Goal: Task Accomplishment & Management: Manage account settings

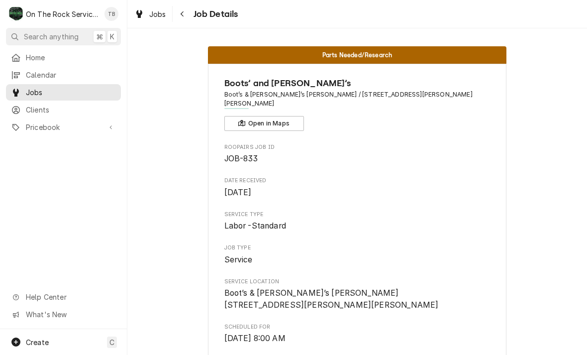
click at [202, 13] on span "Job Details" at bounding box center [214, 13] width 48 height 13
click at [190, 8] on button "Navigate back" at bounding box center [183, 14] width 16 height 16
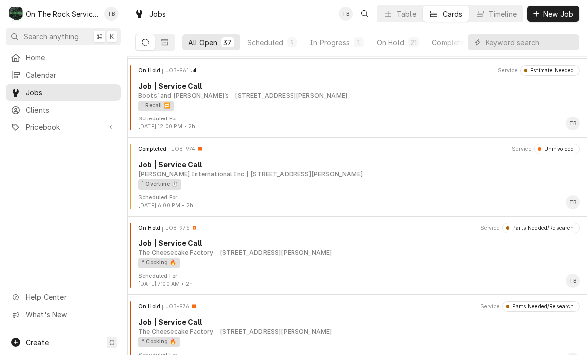
scroll to position [874, 0]
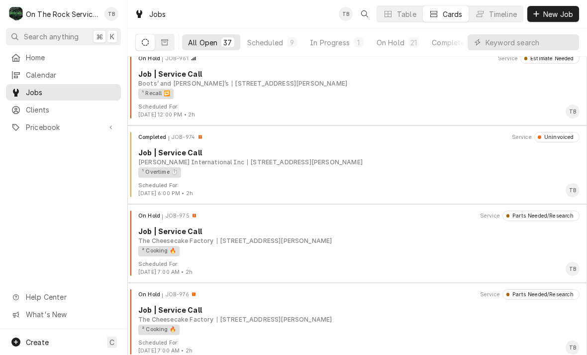
click at [330, 48] on button "In Progress 1" at bounding box center [337, 42] width 66 height 16
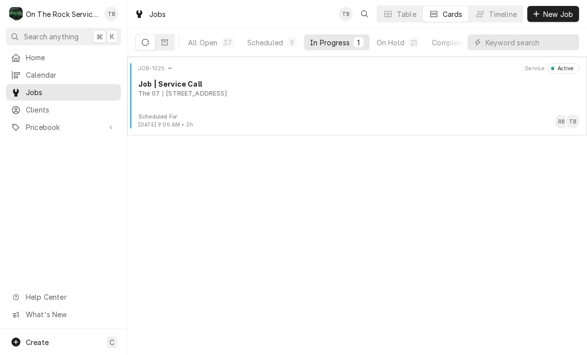
click at [274, 98] on div "JOB-1025 Service Active Job | Service Call The 07 1010 Laurens Rd, Greenville, …" at bounding box center [357, 88] width 452 height 50
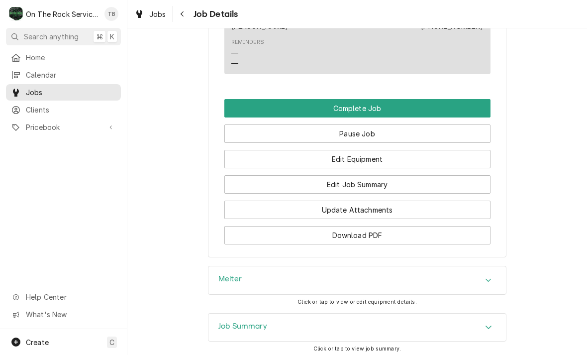
scroll to position [878, 0]
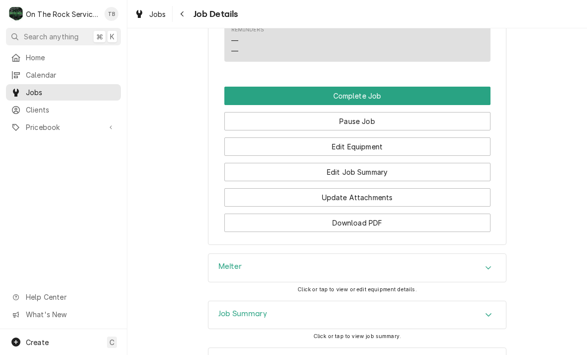
click at [363, 178] on button "Edit Job Summary" at bounding box center [357, 172] width 266 height 18
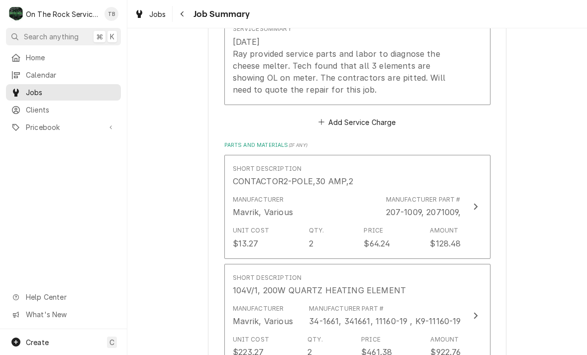
click at [338, 92] on div "[DATE] Ray provided service parts and labor to diagnose the cheese melter. Tech…" at bounding box center [347, 66] width 228 height 60
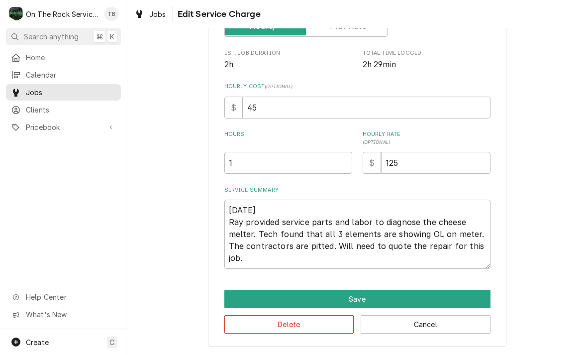
scroll to position [137, 0]
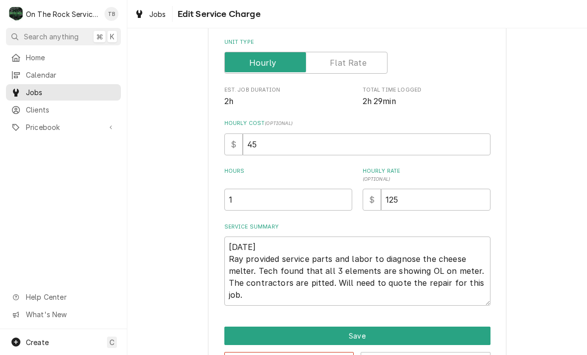
type textarea "x"
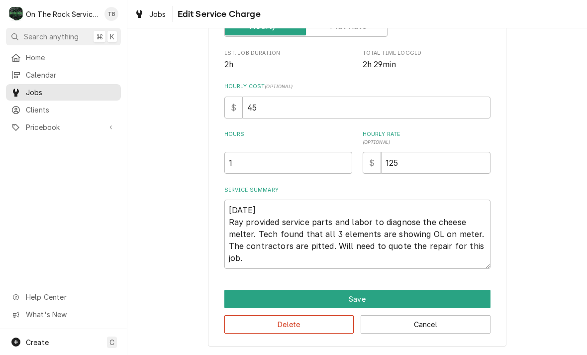
scroll to position [175, 0]
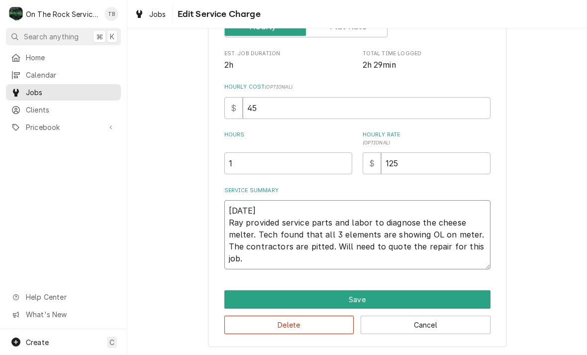
click at [276, 263] on textarea "[DATE] Ray provided service parts and labor to diagnose the cheese melter. Tech…" at bounding box center [357, 234] width 266 height 69
type textarea "[DATE] Ray provided service parts and labor to diagnose the cheese melter. Tech…"
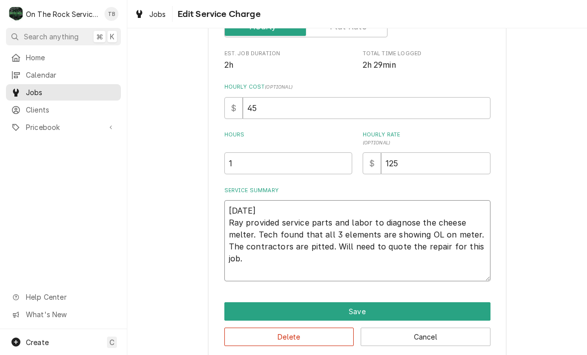
type textarea "x"
type textarea "8-26-2025 Ray provided service parts and labor to diagnose the cheese melter. T…"
type textarea "x"
type textarea "8-26-2025 Ray provided service parts and labor to diagnose the cheese melter. T…"
type textarea "x"
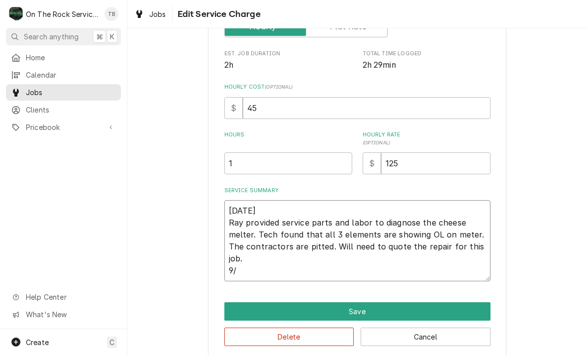
type textarea "8-26-2025 Ray provided service parts and labor to diagnose the cheese melter. T…"
type textarea "x"
type textarea "8-26-2025 Ray provided service parts and labor to diagnose the cheese melter. T…"
type textarea "x"
type textarea "8-26-2025 Ray provided service parts and labor to diagnose the cheese melter. T…"
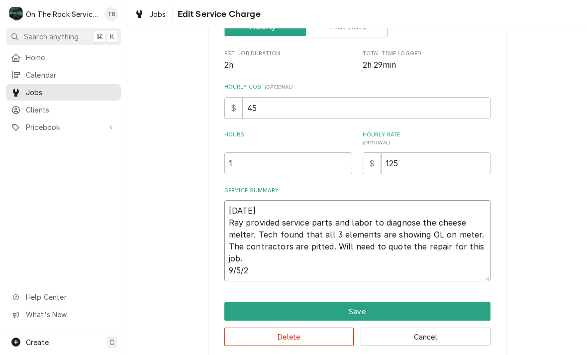
type textarea "x"
type textarea "8-26-2025 Ray provided service parts and labor to diagnose the cheese melter. T…"
type textarea "x"
type textarea "8-26-2025 Ray provided service parts and labor to diagnose the cheese melter. T…"
type textarea "x"
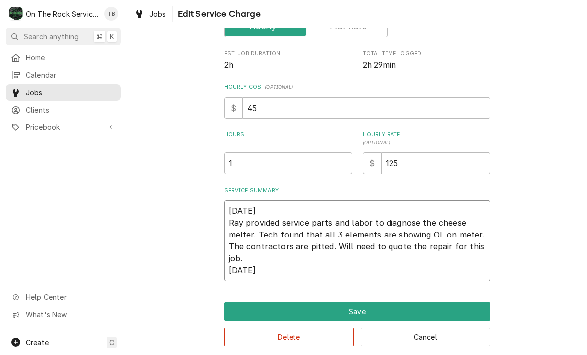
type textarea "8-26-2025 Ray provided service parts and labor to diagnose the cheese melter. T…"
type textarea "x"
type textarea "8-26-2025 Ray provided service parts and labor to diagnose the cheese melter. T…"
type textarea "x"
type textarea "8-26-2025 Ray provided service parts and labor to diagnose the cheese melter. T…"
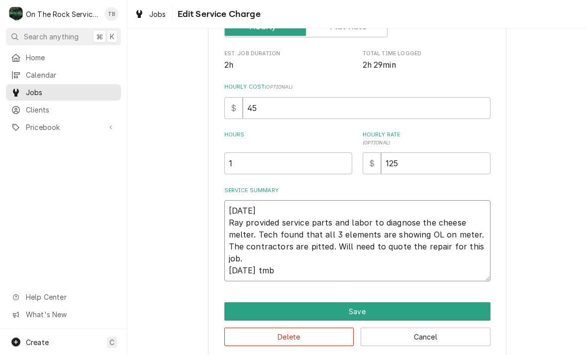
type textarea "x"
type textarea "8-26-2025 Ray provided service parts and labor to diagnose the cheese melter. T…"
type textarea "x"
type textarea "8-26-2025 Ray provided service parts and labor to diagnose the cheese melter. T…"
type textarea "x"
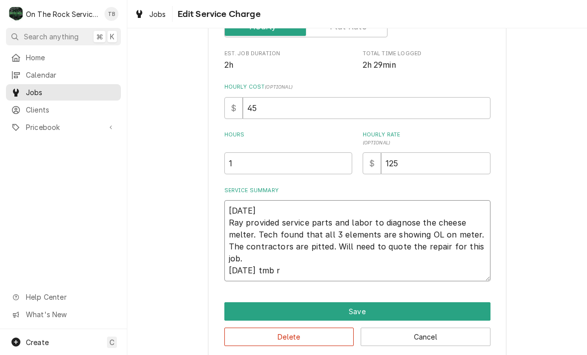
type textarea "8-26-2025 Ray provided service parts and labor to diagnose the cheese melter. T…"
type textarea "x"
type textarea "8-26-2025 Ray provided service parts and labor to diagnose the cheese melter. T…"
type textarea "x"
type textarea "8-26-2025 Ray provided service parts and labor to diagnose the cheese melter. T…"
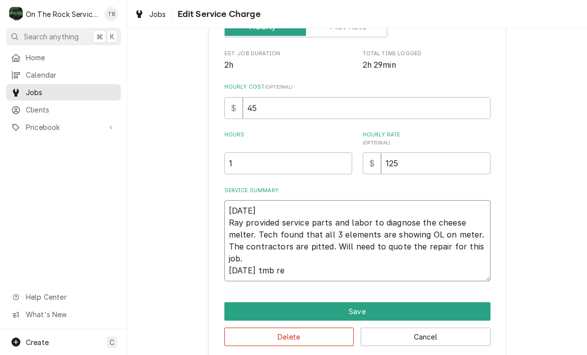
type textarea "x"
type textarea "8-26-2025 Ray provided service parts and labor to diagnose the cheese melter. T…"
type textarea "x"
type textarea "8-26-2025 Ray provided service parts and labor to diagnose the cheese melter. T…"
type textarea "x"
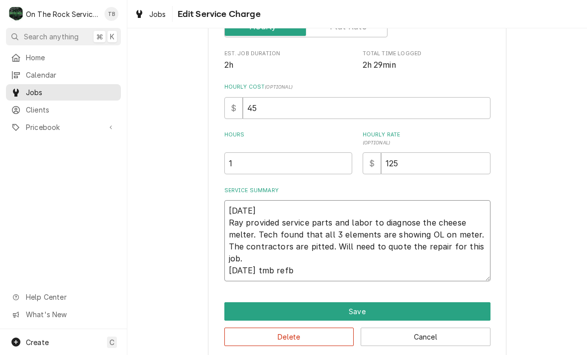
type textarea "8-26-2025 Ray provided service parts and labor to diagnose the cheese melter. T…"
type textarea "x"
type textarea "8-26-2025 Ray provided service parts and labor to diagnose the cheese melter. T…"
type textarea "x"
type textarea "8-26-2025 Ray provided service parts and labor to diagnose the cheese melter. T…"
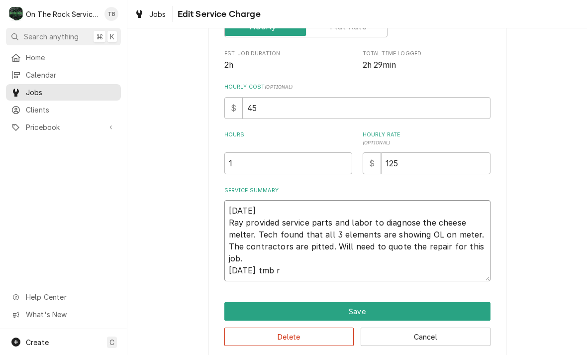
type textarea "x"
type textarea "8-26-2025 Ray provided service parts and labor to diagnose the cheese melter. T…"
type textarea "x"
type textarea "8-26-2025 Ray provided service parts and labor to diagnose the cheese melter. T…"
type textarea "x"
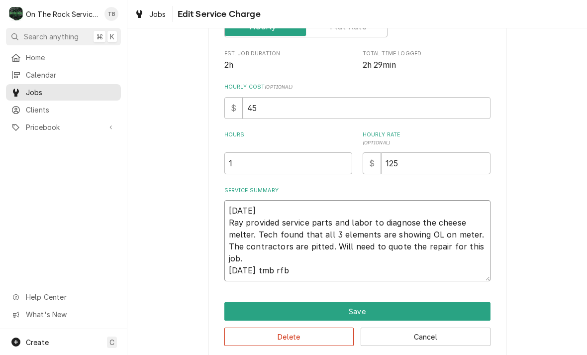
type textarea "8-26-2025 Ray provided service parts and labor to diagnose the cheese melter. T…"
type textarea "x"
type textarea "8-26-2025 Ray provided service parts and labor to diagnose the cheese melter. T…"
type textarea "x"
type textarea "8-26-2025 Ray provided service parts and labor to diagnose the cheese melter. T…"
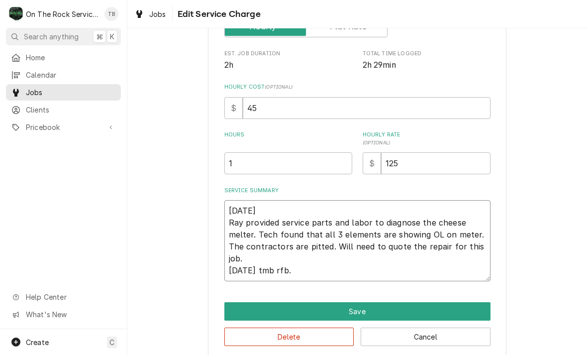
type textarea "x"
type textarea "8-26-2025 Ray provided service parts and labor to diagnose the cheese melter. T…"
type textarea "x"
type textarea "8-26-2025 Ray provided service parts and labor to diagnose the cheese melter. T…"
type textarea "x"
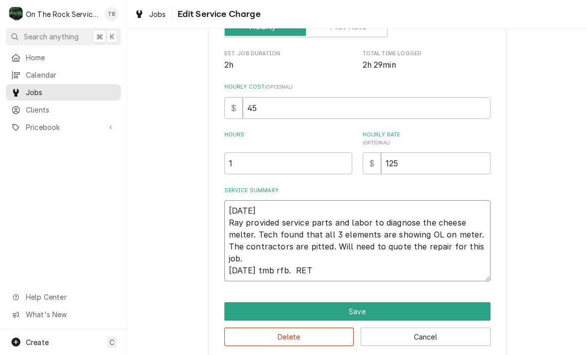
type textarea "8-26-2025 Ray provided service parts and labor to diagnose the cheese melter. T…"
type textarea "x"
type textarea "8-26-2025 Ray provided service parts and labor to diagnose the cheese melter. T…"
type textarea "x"
type textarea "8-26-2025 Ray provided service parts and labor to diagnose the cheese melter. T…"
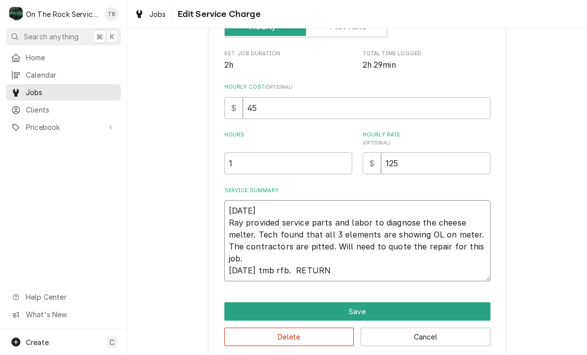
type textarea "x"
type textarea "8-26-2025 Ray provided service parts and labor to diagnose the cheese melter. T…"
type textarea "x"
type textarea "8-26-2025 Ray provided service parts and labor to diagnose the cheese melter. T…"
type textarea "x"
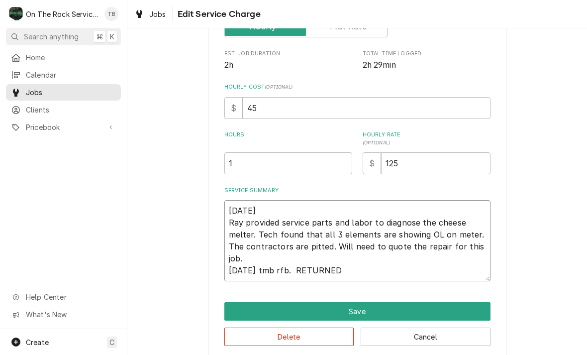
type textarea "8-26-2025 Ray provided service parts and labor to diagnose the cheese melter. T…"
type textarea "x"
type textarea "8-26-2025 Ray provided service parts and labor to diagnose the cheese melter. T…"
type textarea "x"
type textarea "8-26-2025 Ray provided service parts and labor to diagnose the cheese melter. T…"
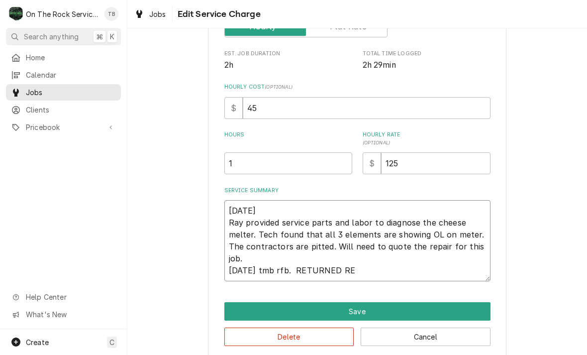
type textarea "x"
type textarea "8-26-2025 Ray provided service parts and labor to diagnose the cheese melter. T…"
type textarea "x"
type textarea "8-26-2025 Ray provided service parts and labor to diagnose the cheese melter. T…"
type textarea "x"
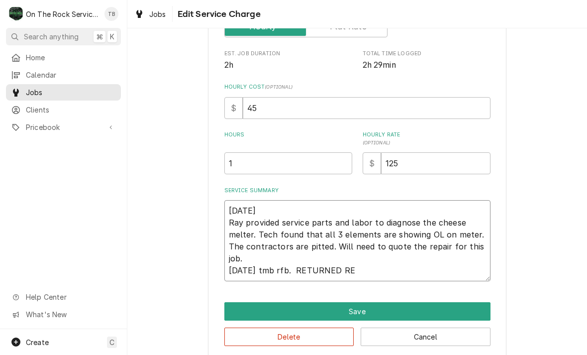
type textarea "8-26-2025 Ray provided service parts and labor to diagnose the cheese melter. T…"
type textarea "x"
type textarea "8-26-2025 Ray provided service parts and labor to diagnose the cheese melter. T…"
type textarea "x"
type textarea "8-26-2025 Ray provided service parts and labor to diagnose the cheese melter. T…"
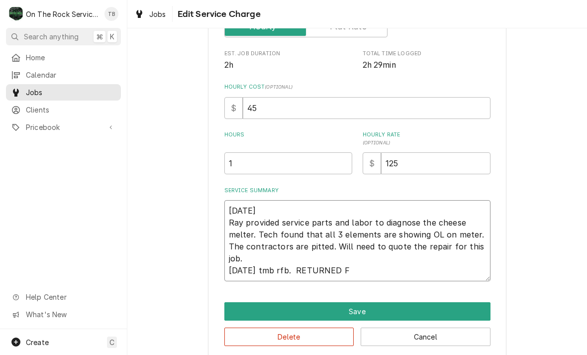
type textarea "x"
type textarea "8-26-2025 Ray provided service parts and labor to diagnose the cheese melter. T…"
type textarea "x"
type textarea "8-26-2025 Ray provided service parts and labor to diagnose the cheese melter. T…"
type textarea "x"
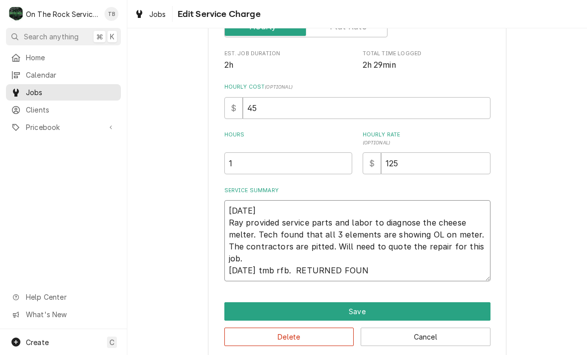
type textarea "8-26-2025 Ray provided service parts and labor to diagnose the cheese melter. T…"
type textarea "x"
type textarea "8-26-2025 Ray provided service parts and labor to diagnose the cheese melter. T…"
type textarea "x"
type textarea "8-26-2025 Ray provided service parts and labor to diagnose the cheese melter. T…"
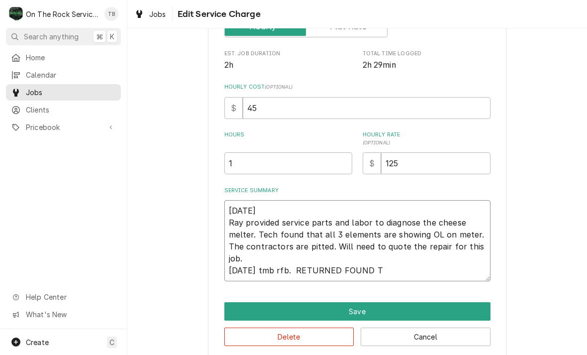
type textarea "x"
type textarea "8-26-2025 Ray provided service parts and labor to diagnose the cheese melter. T…"
type textarea "x"
type textarea "8-26-2025 Ray provided service parts and labor to diagnose the cheese melter. T…"
type textarea "x"
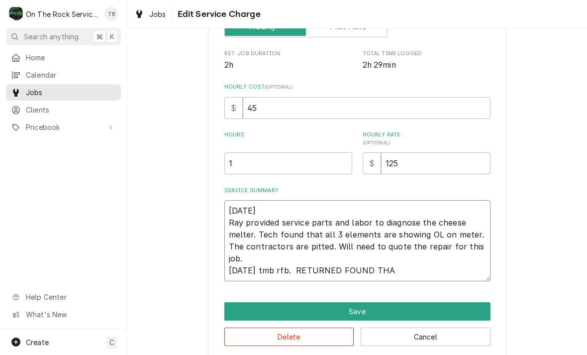
type textarea "8-26-2025 Ray provided service parts and labor to diagnose the cheese melter. T…"
type textarea "x"
type textarea "8-26-2025 Ray provided service parts and labor to diagnose the cheese melter. T…"
type textarea "x"
type textarea "8-26-2025 Ray provided service parts and labor to diagnose the cheese melter. T…"
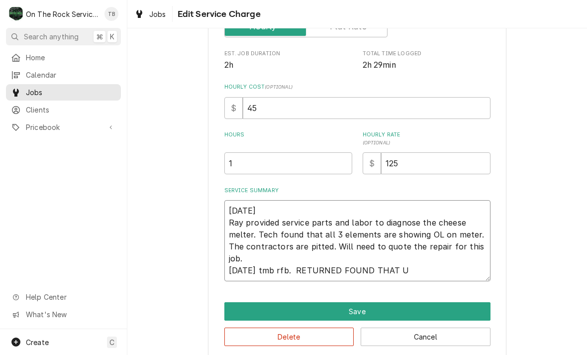
type textarea "x"
type textarea "8-26-2025 Ray provided service parts and labor to diagnose the cheese melter. T…"
type textarea "x"
type textarea "8-26-2025 Ray provided service parts and labor to diagnose the cheese melter. T…"
type textarea "x"
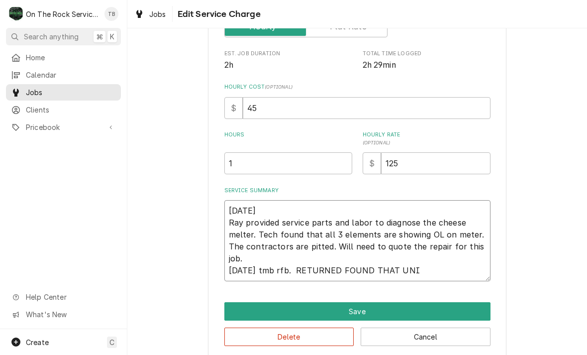
type textarea "8-26-2025 Ray provided service parts and labor to diagnose the cheese melter. T…"
type textarea "x"
type textarea "8-26-2025 Ray provided service parts and labor to diagnose the cheese melter. T…"
type textarea "x"
type textarea "8-26-2025 Ray provided service parts and labor to diagnose the cheese melter. T…"
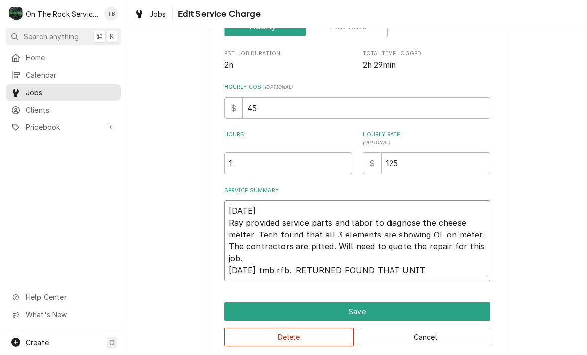
type textarea "x"
type textarea "8-26-2025 Ray provided service parts and labor to diagnose the cheese melter. T…"
type textarea "x"
type textarea "8-26-2025 Ray provided service parts and labor to diagnose the cheese melter. T…"
type textarea "x"
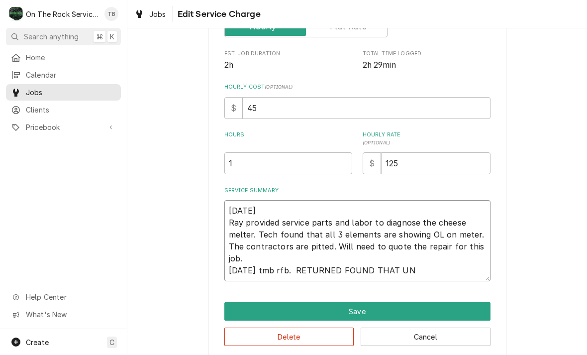
type textarea "8-26-2025 Ray provided service parts and labor to diagnose the cheese melter. T…"
type textarea "x"
type textarea "8-26-2025 Ray provided service parts and labor to diagnose the cheese melter. T…"
type textarea "x"
type textarea "8-26-2025 Ray provided service parts and labor to diagnose the cheese melter. T…"
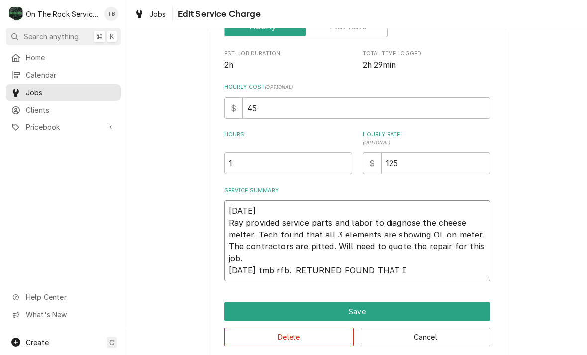
type textarea "x"
type textarea "8-26-2025 Ray provided service parts and labor to diagnose the cheese melter. T…"
type textarea "x"
type textarea "8-26-2025 Ray provided service parts and labor to diagnose the cheese melter. T…"
type textarea "x"
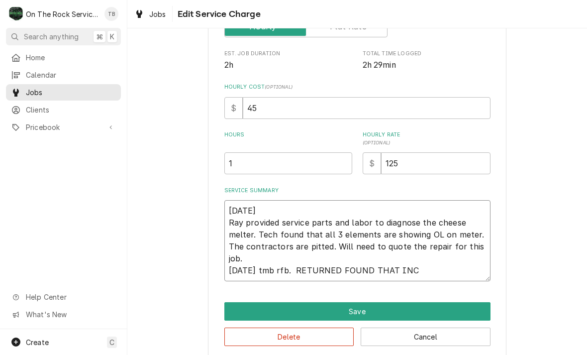
type textarea "8-26-2025 Ray provided service parts and labor to diagnose the cheese melter. T…"
type textarea "x"
type textarea "8-26-2025 Ray provided service parts and labor to diagnose the cheese melter. T…"
type textarea "x"
type textarea "8-26-2025 Ray provided service parts and labor to diagnose the cheese melter. T…"
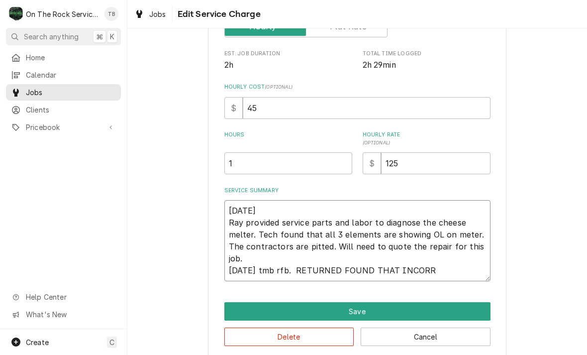
type textarea "x"
type textarea "8-26-2025 Ray provided service parts and labor to diagnose the cheese melter. T…"
type textarea "x"
type textarea "8-26-2025 Ray provided service parts and labor to diagnose the cheese melter. T…"
type textarea "x"
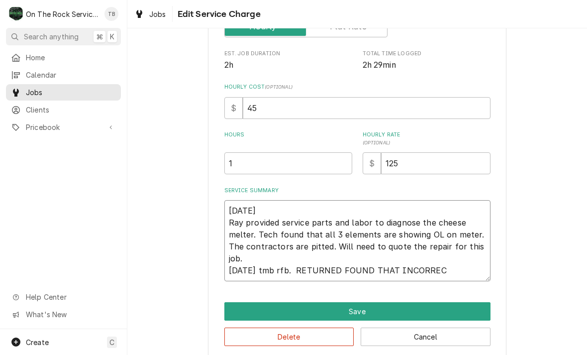
type textarea "8-26-2025 Ray provided service parts and labor to diagnose the cheese melter. T…"
type textarea "x"
type textarea "8-26-2025 Ray provided service parts and labor to diagnose the cheese melter. T…"
type textarea "x"
type textarea "8-26-2025 Ray provided service parts and labor to diagnose the cheese melter. T…"
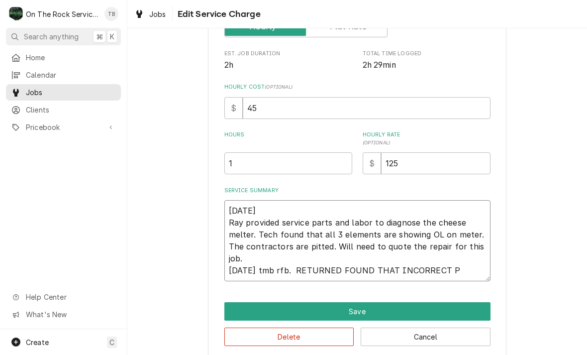
type textarea "x"
type textarea "8-26-2025 Ray provided service parts and labor to diagnose the cheese melter. T…"
type textarea "x"
type textarea "8-26-2025 Ray provided service parts and labor to diagnose the cheese melter. T…"
type textarea "x"
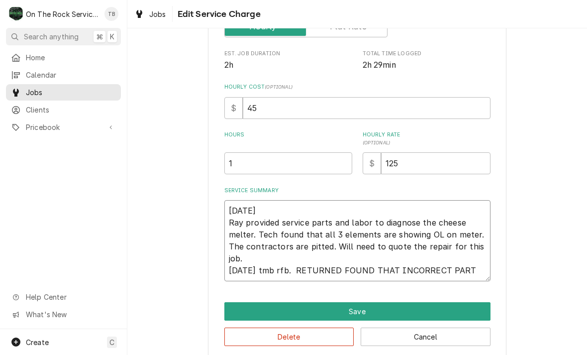
type textarea "8-26-2025 Ray provided service parts and labor to diagnose the cheese melter. T…"
type textarea "x"
type textarea "8-26-2025 Ray provided service parts and labor to diagnose the cheese melter. T…"
type textarea "x"
type textarea "8-26-2025 Ray provided service parts and labor to diagnose the cheese melter. T…"
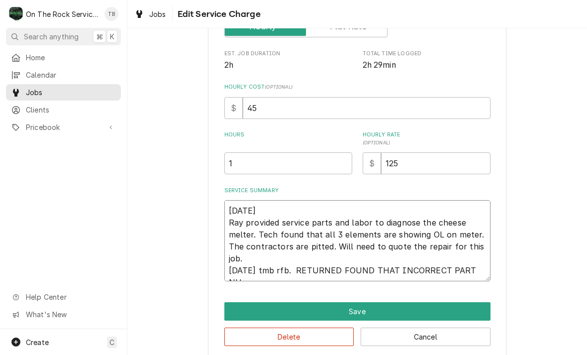
type textarea "x"
type textarea "8-26-2025 Ray provided service parts and labor to diagnose the cheese melter. T…"
type textarea "x"
type textarea "8-26-2025 Ray provided service parts and labor to diagnose the cheese melter. T…"
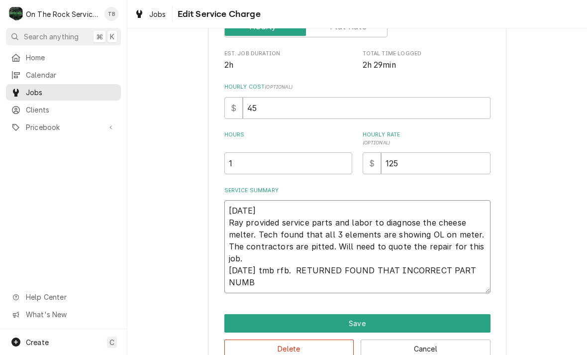
type textarea "x"
type textarea "8-26-2025 Ray provided service parts and labor to diagnose the cheese melter. T…"
type textarea "x"
type textarea "8-26-2025 Ray provided service parts and labor to diagnose the cheese melter. T…"
type textarea "x"
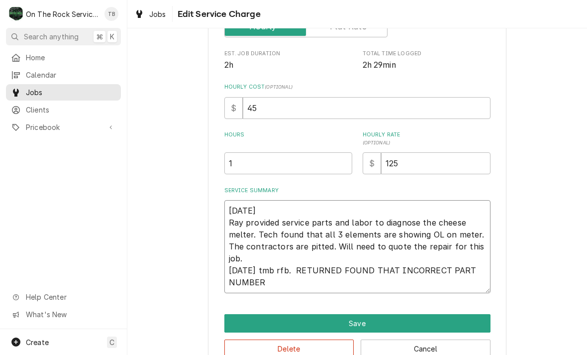
type textarea "8-26-2025 Ray provided service parts and labor to diagnose the cheese melter. T…"
type textarea "x"
type textarea "8-26-2025 Ray provided service parts and labor to diagnose the cheese melter. T…"
type textarea "x"
type textarea "8-26-2025 Ray provided service parts and labor to diagnose the cheese melter. T…"
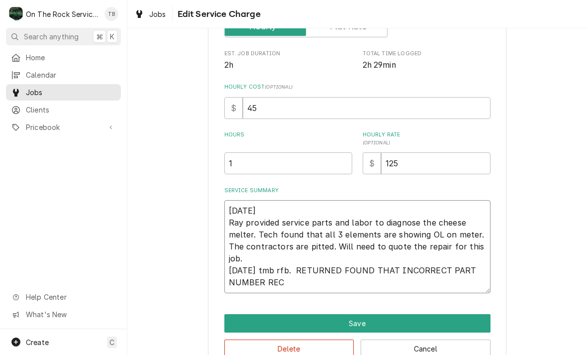
type textarea "x"
type textarea "8-26-2025 Ray provided service parts and labor to diagnose the cheese melter. T…"
type textarea "x"
type textarea "8-26-2025 Ray provided service parts and labor to diagnose the cheese melter. T…"
type textarea "x"
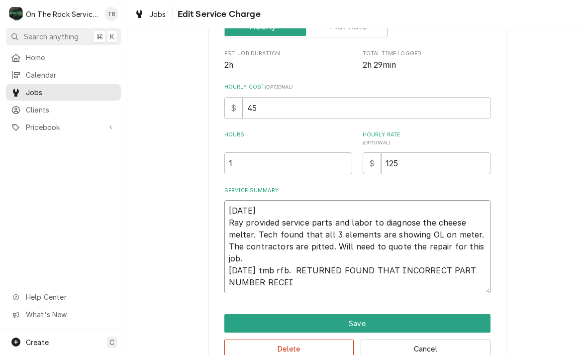
type textarea "8-26-2025 Ray provided service parts and labor to diagnose the cheese melter. T…"
type textarea "x"
type textarea "8-26-2025 Ray provided service parts and labor to diagnose the cheese melter. T…"
type textarea "x"
type textarea "8-26-2025 Ray provided service parts and labor to diagnose the cheese melter. T…"
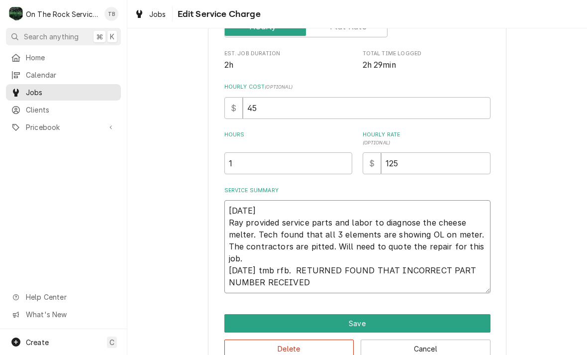
type textarea "x"
type textarea "8-26-2025 Ray provided service parts and labor to diagnose the cheese melter. T…"
type textarea "x"
type textarea "8-26-2025 Ray provided service parts and labor to diagnose the cheese melter. T…"
type textarea "x"
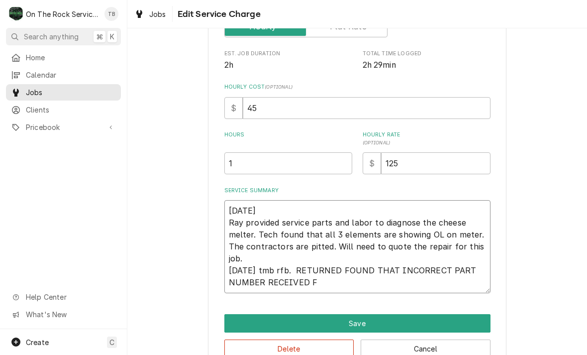
type textarea "8-26-2025 Ray provided service parts and labor to diagnose the cheese melter. T…"
type textarea "x"
type textarea "8-26-2025 Ray provided service parts and labor to diagnose the cheese melter. T…"
type textarea "x"
type textarea "8-26-2025 Ray provided service parts and labor to diagnose the cheese melter. T…"
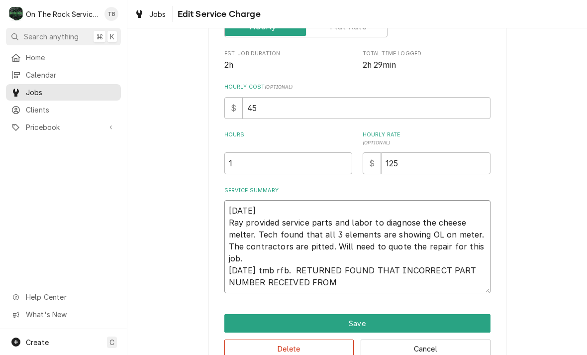
type textarea "x"
type textarea "8-26-2025 Ray provided service parts and labor to diagnose the cheese melter. T…"
type textarea "x"
type textarea "8-26-2025 Ray provided service parts and labor to diagnose the cheese melter. T…"
type textarea "x"
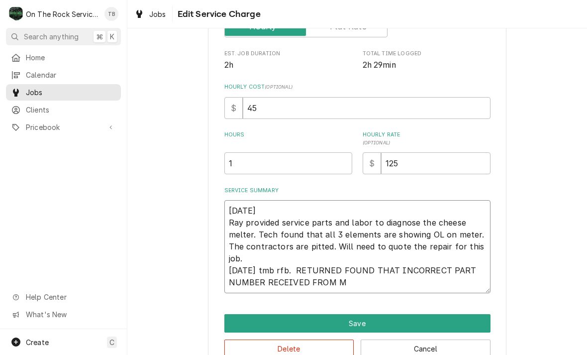
type textarea "8-26-2025 Ray provided service parts and labor to diagnose the cheese melter. T…"
type textarea "x"
type textarea "8-26-2025 Ray provided service parts and labor to diagnose the cheese melter. T…"
type textarea "x"
type textarea "8-26-2025 Ray provided service parts and labor to diagnose the cheese melter. T…"
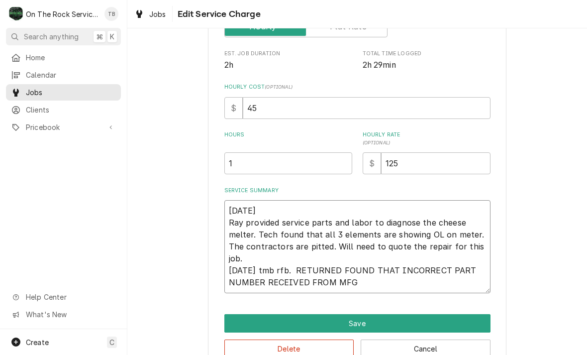
type textarea "x"
type textarea "8-26-2025 Ray provided service parts and labor to diagnose the cheese melter. T…"
type textarea "x"
type textarea "8-26-2025 Ray provided service parts and labor to diagnose the cheese melter. T…"
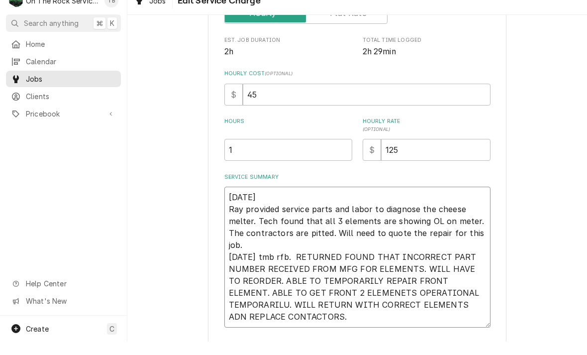
click at [268, 305] on textarea "8-26-2025 Ray provided service parts and labor to diagnose the cheese melter. T…" at bounding box center [357, 270] width 266 height 141
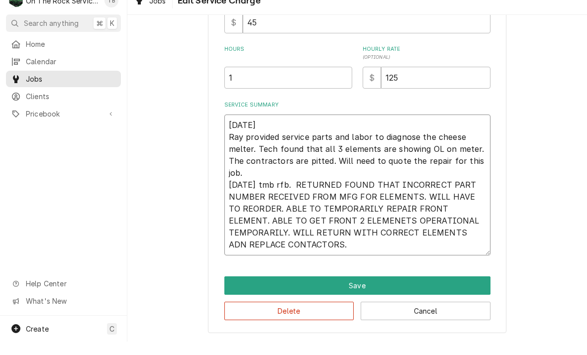
scroll to position [247, 0]
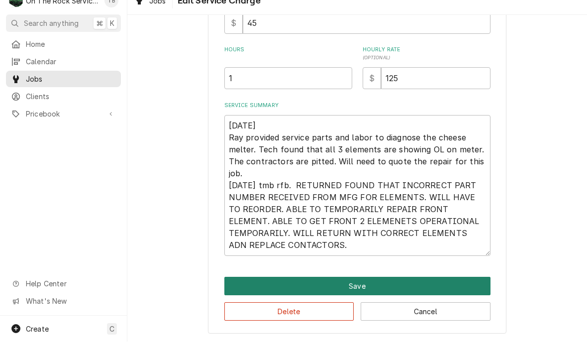
click at [361, 290] on button "Save" at bounding box center [357, 299] width 266 height 18
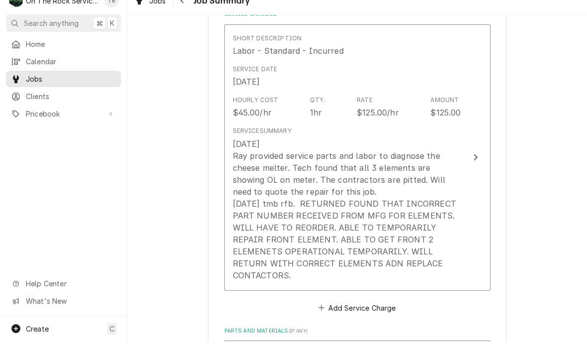
scroll to position [362, 0]
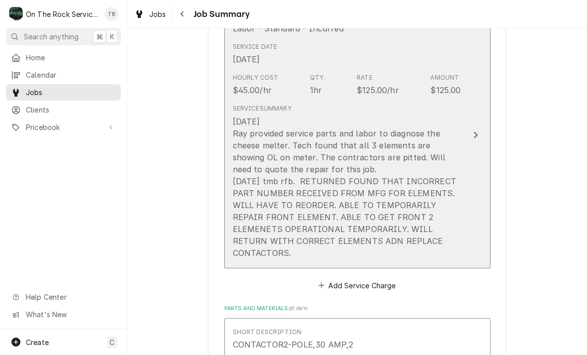
click at [379, 178] on div "8-26-2025 Ray provided service parts and labor to diagnose the cheese melter. T…" at bounding box center [347, 186] width 228 height 143
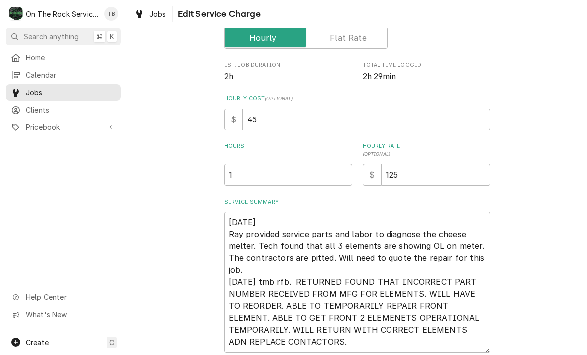
scroll to position [163, 0]
click at [257, 181] on input "1" at bounding box center [288, 175] width 128 height 22
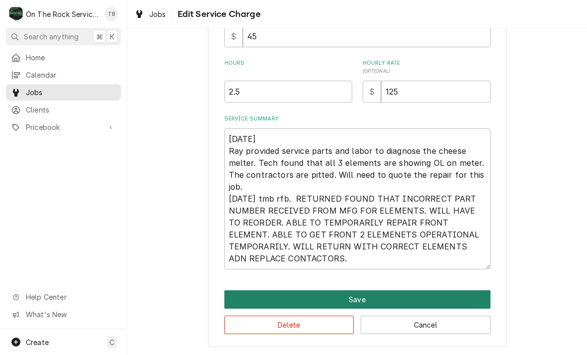
click at [361, 302] on button "Save" at bounding box center [357, 299] width 266 height 18
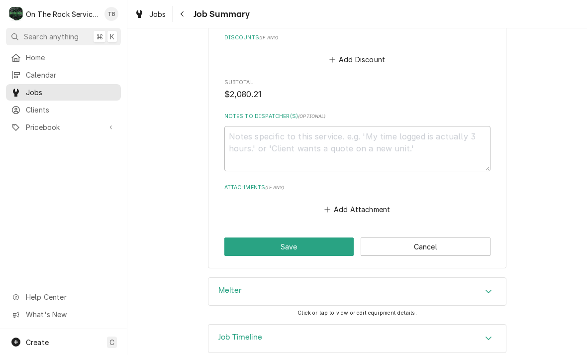
scroll to position [1125, 0]
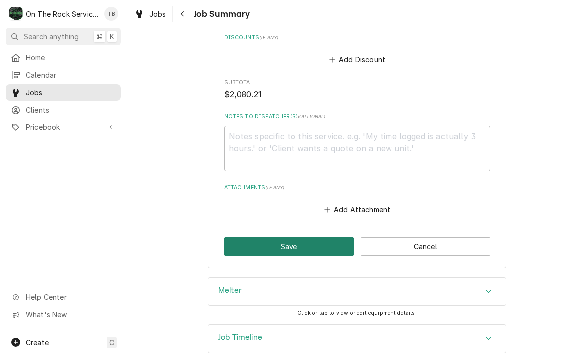
click at [293, 238] on button "Save" at bounding box center [289, 246] width 130 height 18
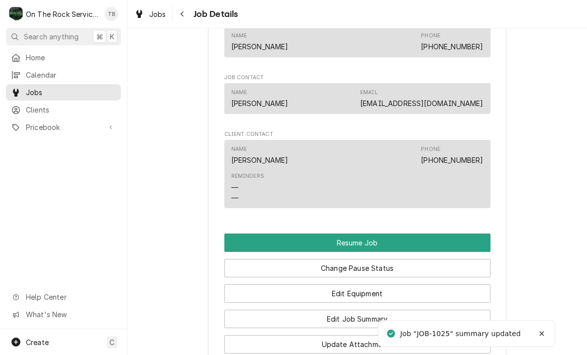
scroll to position [933, 0]
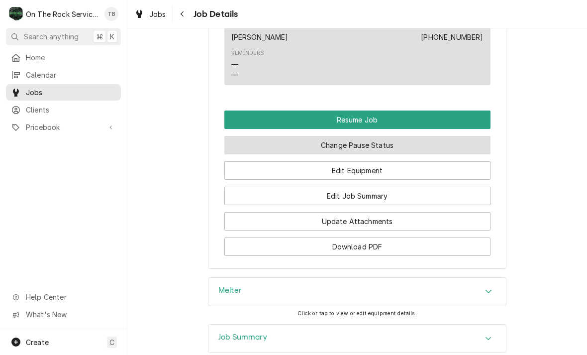
click at [366, 142] on button "Change Pause Status" at bounding box center [357, 145] width 266 height 18
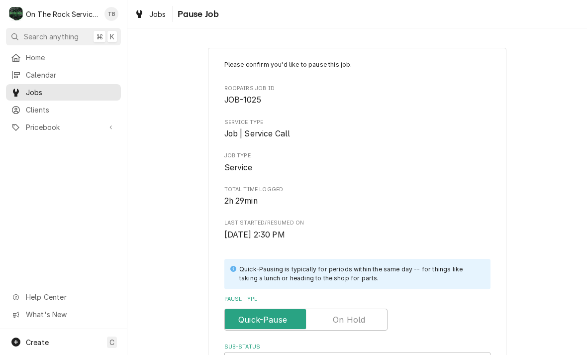
click at [474, 209] on div "Please confirm you'd like to pause this job. Roopairs Job ID JOB-1025 Service T…" at bounding box center [357, 253] width 266 height 386
click at [212, 67] on div "Please confirm you'd like to pause this job. Roopairs Job ID JOB-1025 Service T…" at bounding box center [357, 298] width 298 height 501
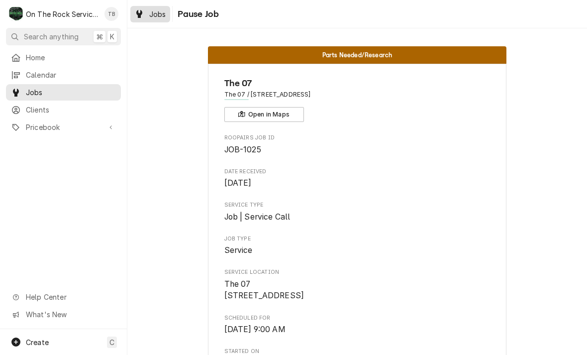
click at [147, 19] on div "Jobs" at bounding box center [150, 14] width 36 height 12
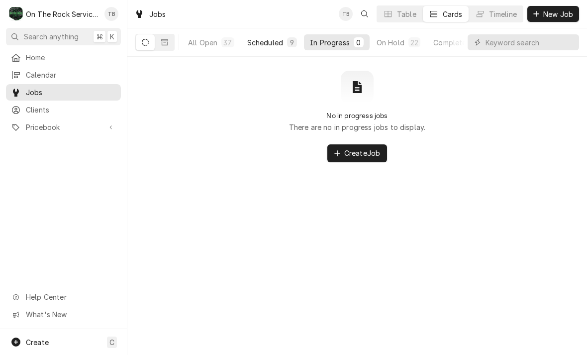
click at [263, 47] on div "Scheduled" at bounding box center [265, 42] width 36 height 10
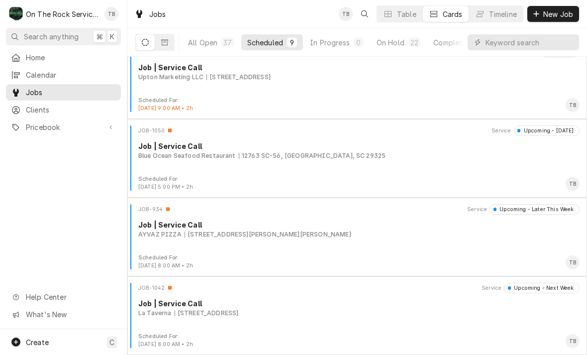
scroll to position [409, 0]
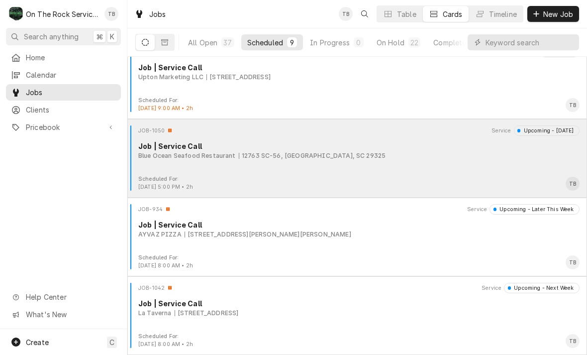
click at [308, 159] on div "12763 SC-56, [GEOGRAPHIC_DATA], SC 29325" at bounding box center [312, 155] width 147 height 9
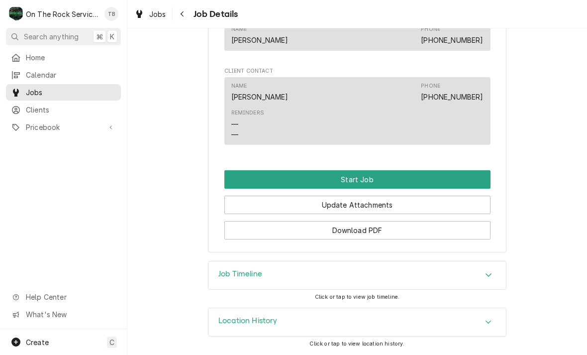
scroll to position [628, 0]
